Goal: Book appointment/travel/reservation

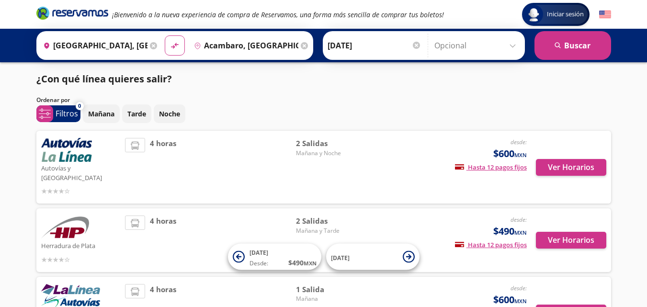
scroll to position [48, 0]
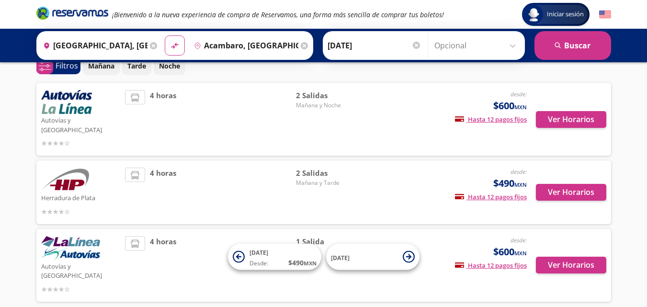
click at [571, 104] on div "Ver Horarios" at bounding box center [567, 119] width 80 height 58
click at [569, 113] on button "Ver Horarios" at bounding box center [571, 119] width 70 height 17
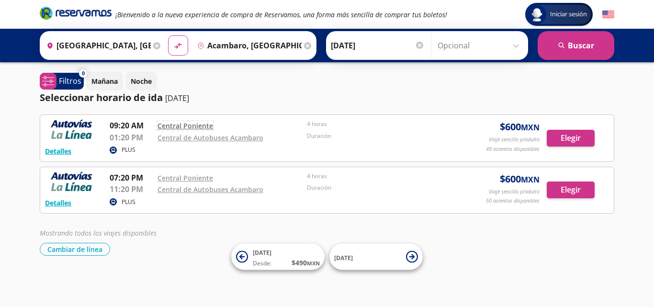
click at [183, 127] on link "Central Poniente" at bounding box center [186, 125] width 56 height 9
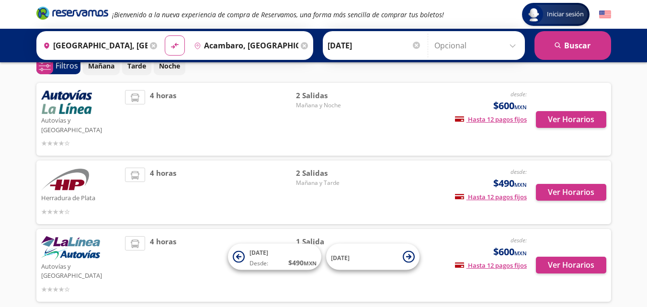
scroll to position [77, 0]
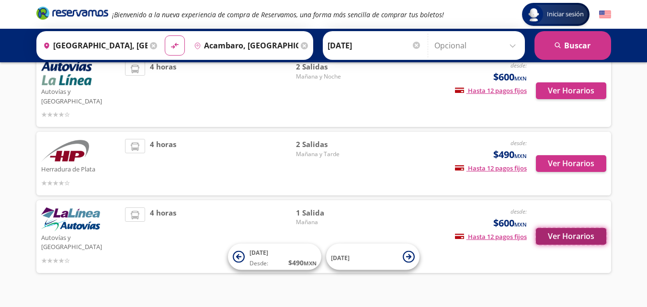
click at [559, 228] on button "Ver Horarios" at bounding box center [571, 236] width 70 height 17
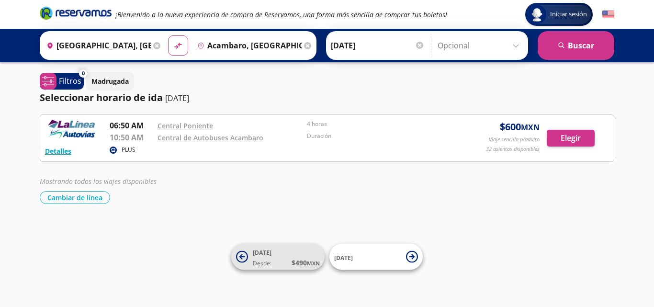
click at [245, 260] on icon at bounding box center [242, 257] width 12 height 12
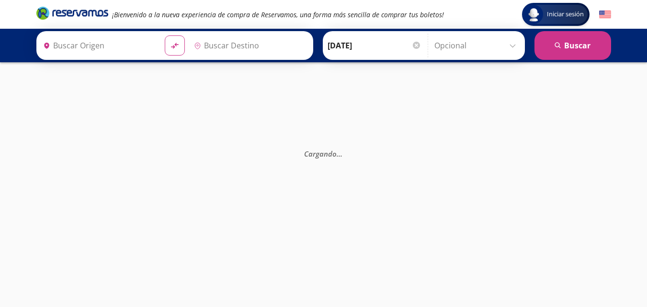
type input "Acambaro, [GEOGRAPHIC_DATA]"
type input "[GEOGRAPHIC_DATA], [GEOGRAPHIC_DATA]"
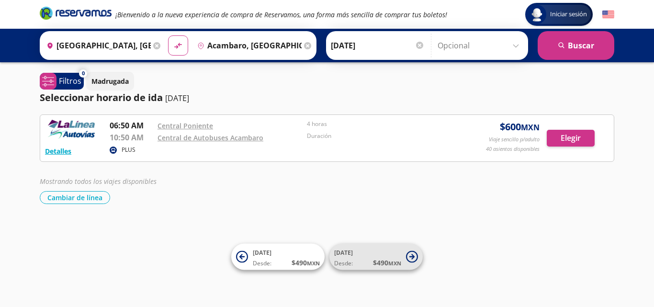
click at [414, 256] on icon at bounding box center [412, 256] width 5 height 5
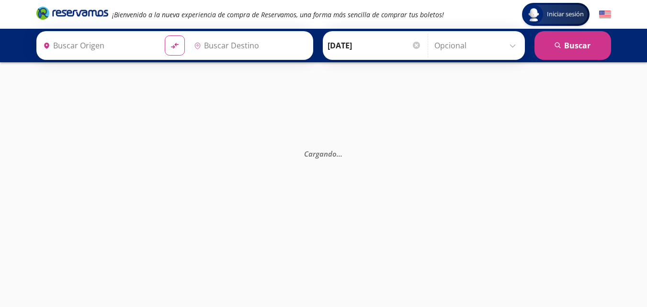
type input "[GEOGRAPHIC_DATA], [GEOGRAPHIC_DATA]"
type input "Acambaro, [GEOGRAPHIC_DATA]"
